Goal: Task Accomplishment & Management: Manage account settings

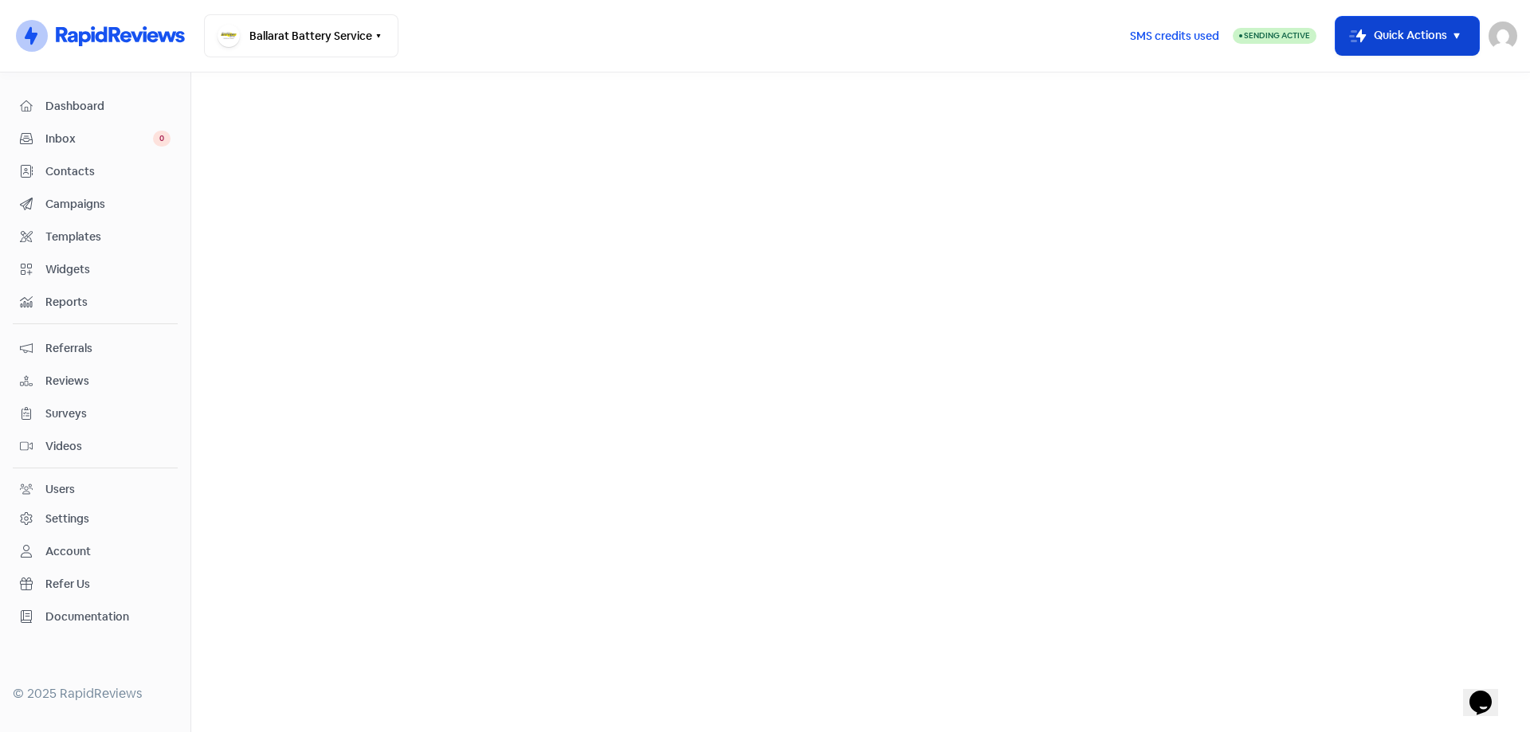
click at [1382, 36] on button "Icon For Thunder-move Quick Actions" at bounding box center [1406, 36] width 143 height 38
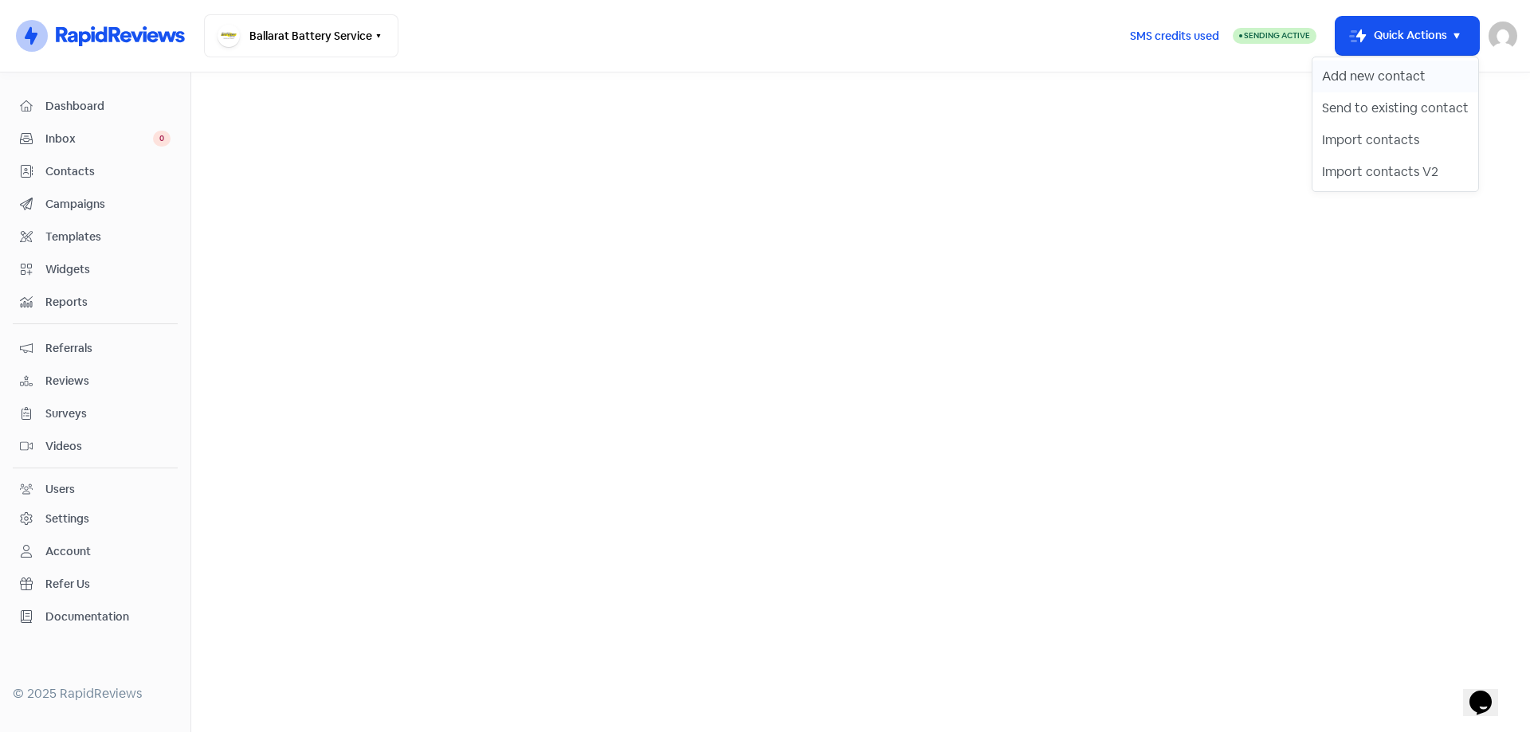
click at [1355, 74] on button "Add new contact" at bounding box center [1395, 77] width 166 height 32
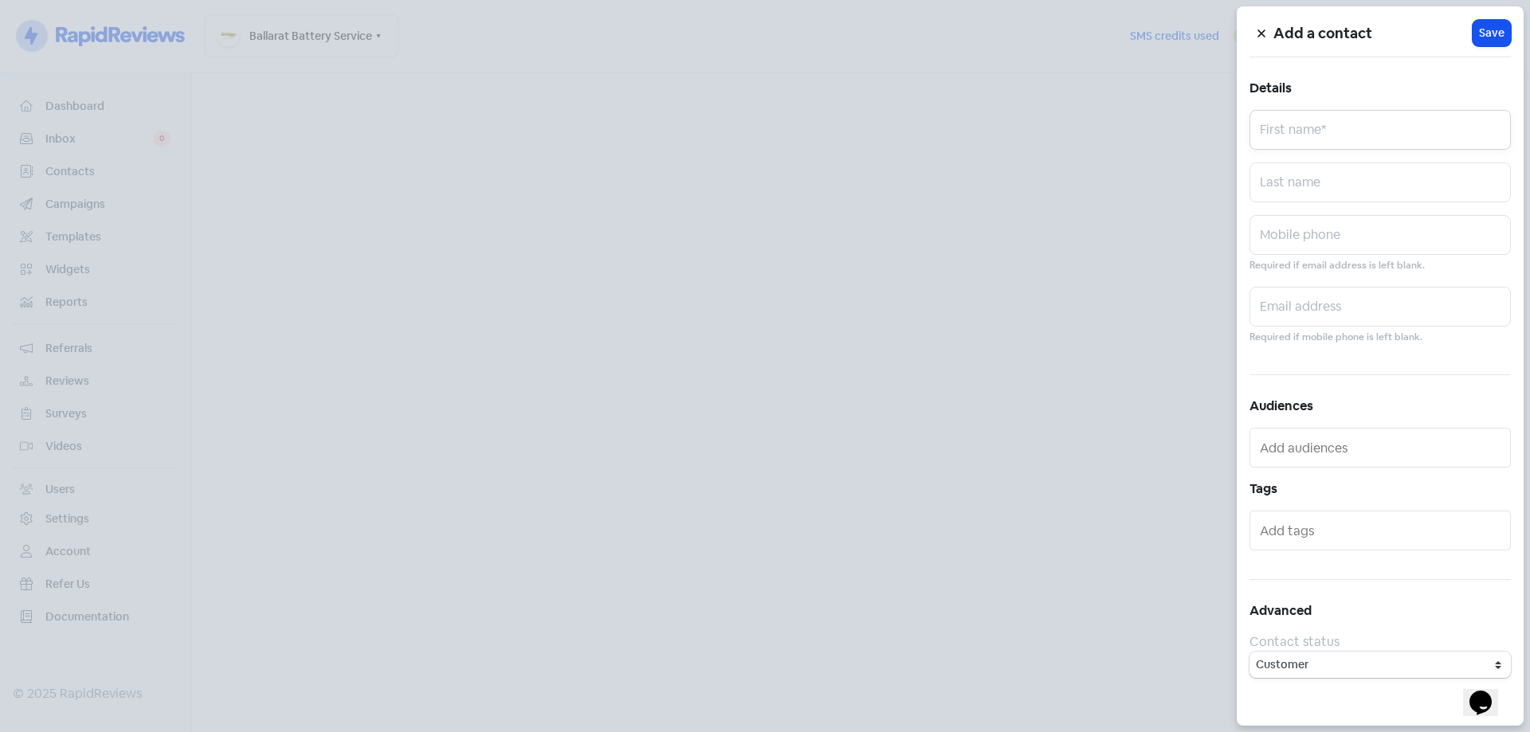
click at [1274, 126] on input "text" at bounding box center [1379, 130] width 261 height 40
type input "Valued customer"
type input "0419528452"
click at [1482, 43] on button "Icon For Loading Save" at bounding box center [1491, 33] width 38 height 26
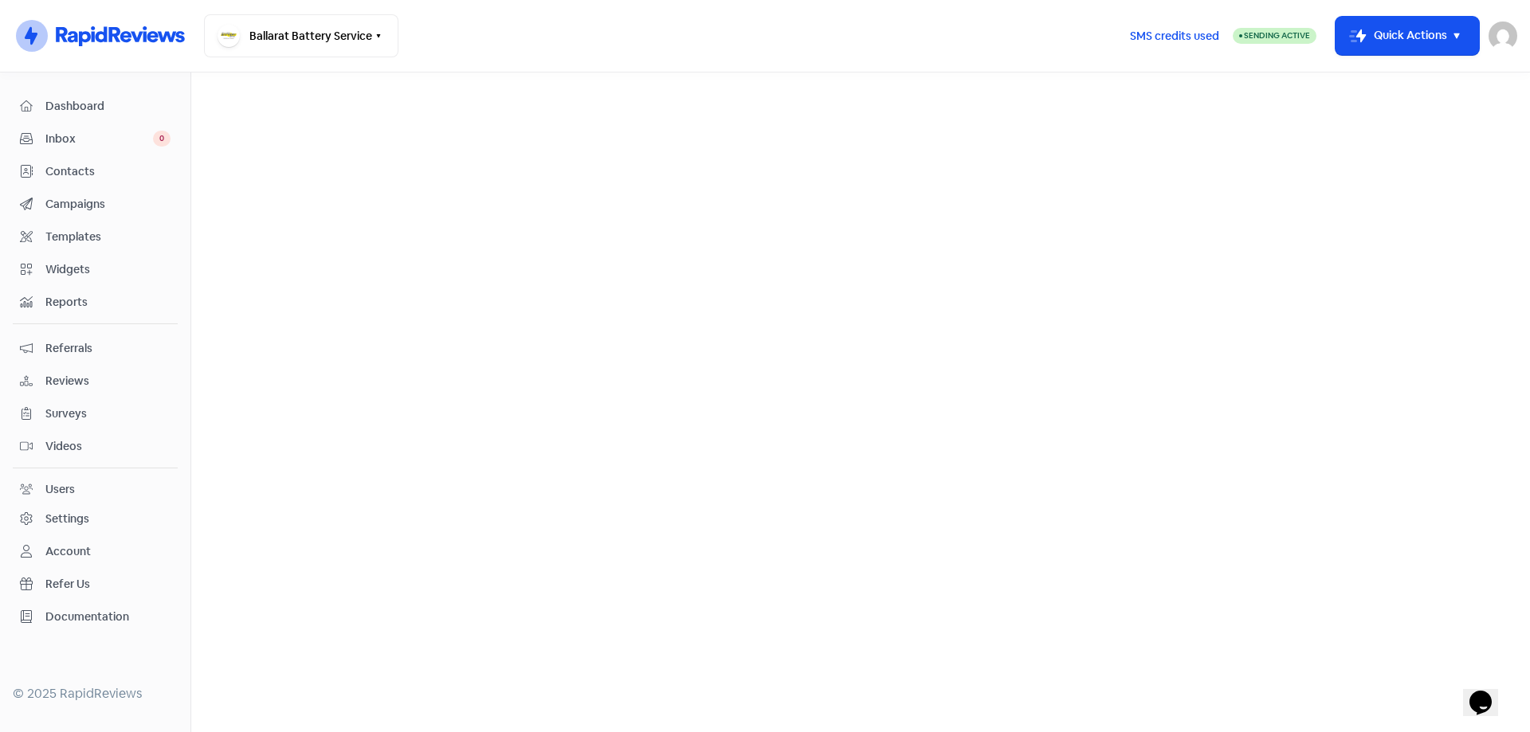
click at [94, 35] on icon at bounding box center [93, 34] width 4 height 16
